Goal: Task Accomplishment & Management: Use online tool/utility

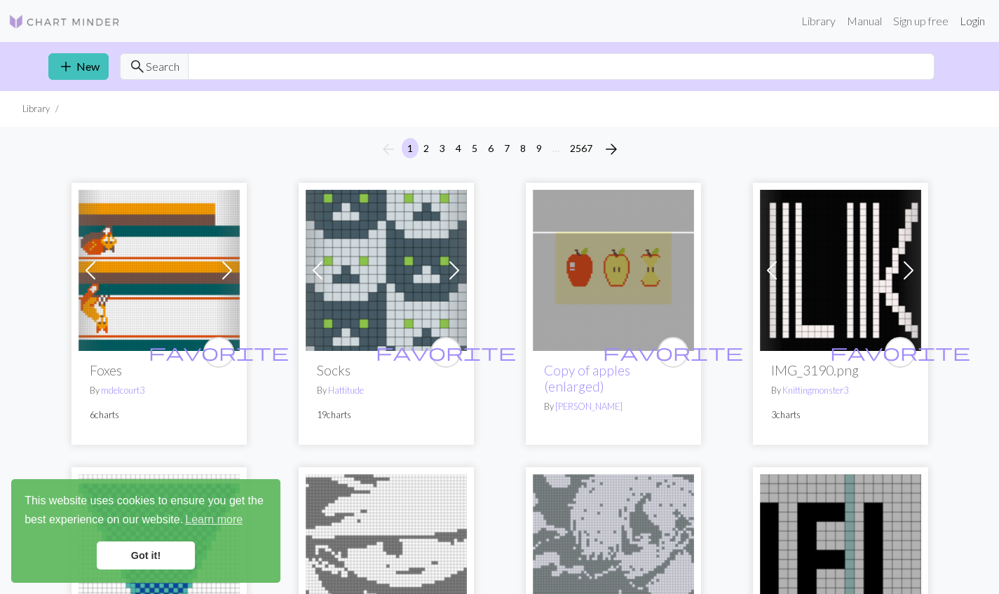
click at [967, 21] on link "Login" at bounding box center [972, 21] width 36 height 28
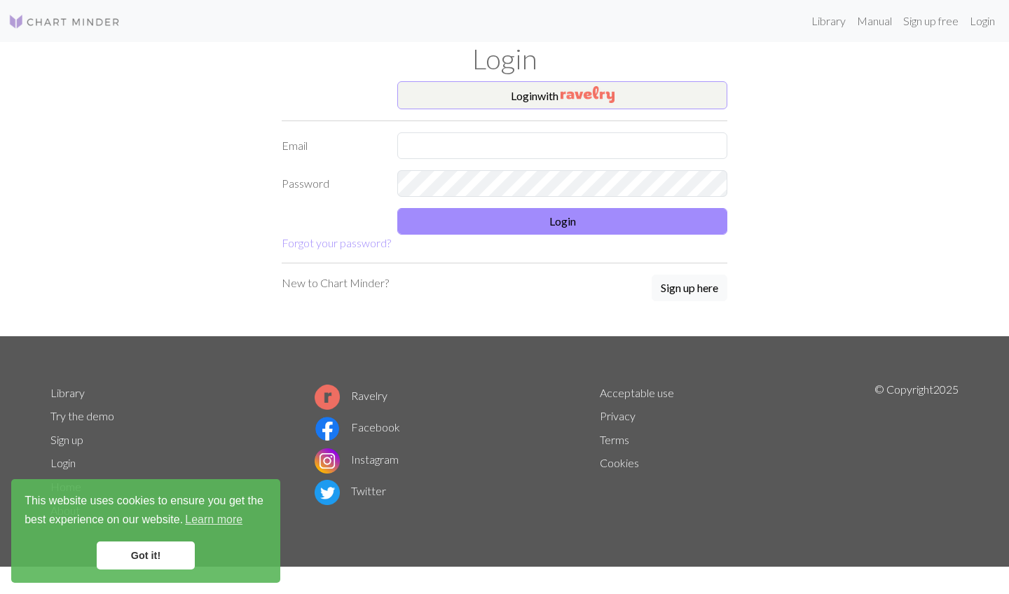
click at [634, 102] on button "Login with" at bounding box center [562, 95] width 330 height 28
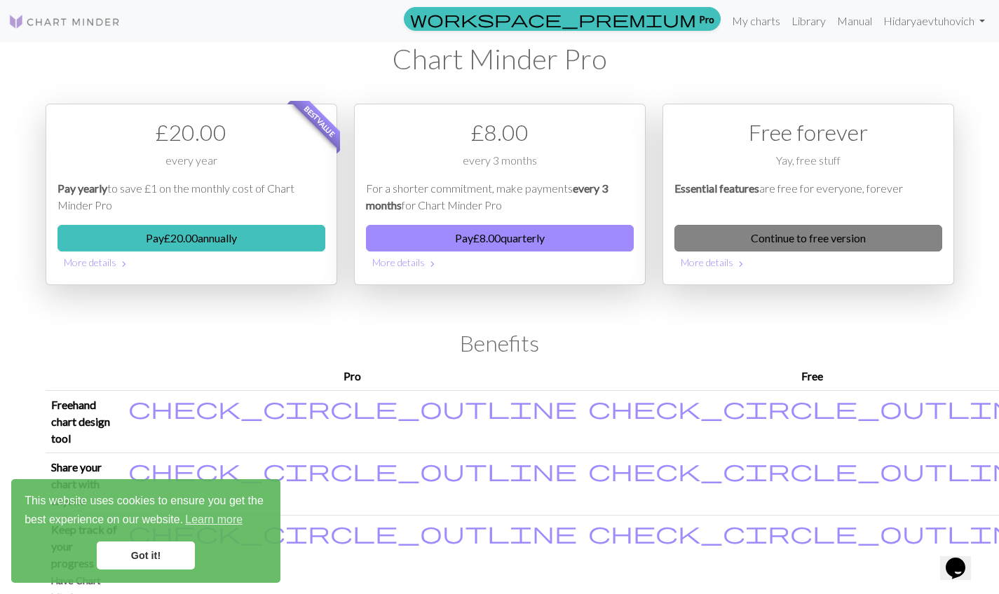
click at [795, 240] on link "Continue to free version" at bounding box center [808, 238] width 268 height 27
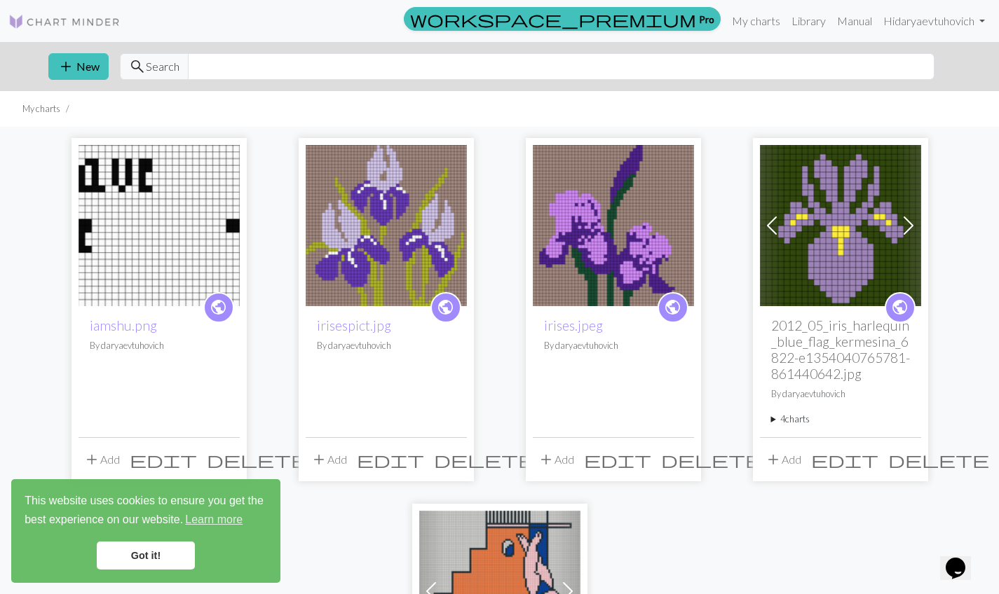
click at [153, 556] on link "Got it!" at bounding box center [146, 556] width 98 height 28
